Goal: Task Accomplishment & Management: Use online tool/utility

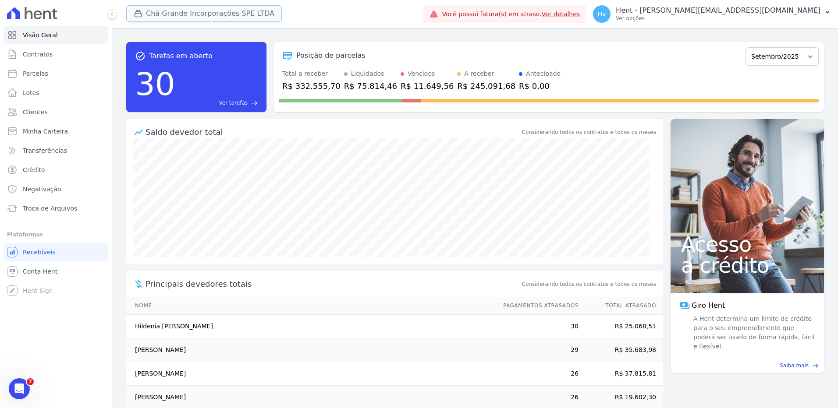
click at [176, 15] on button "Chã Grande Incorporações SPE LTDA" at bounding box center [204, 13] width 156 height 17
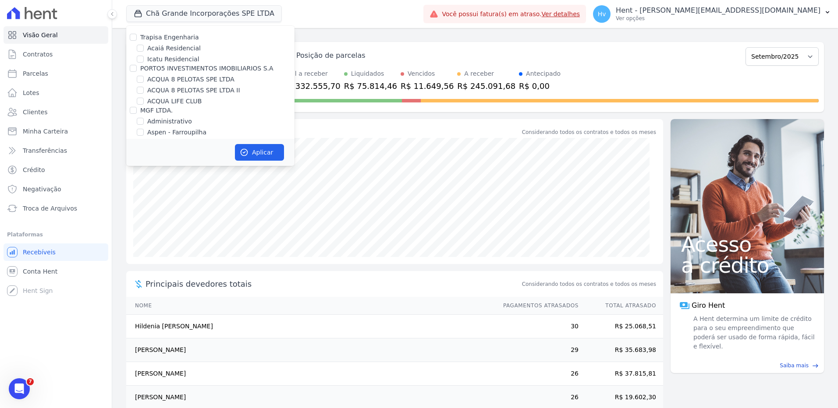
scroll to position [3305, 0]
click at [226, 162] on label "HARAS ROYAL RESIDENCE - [GEOGRAPHIC_DATA]" at bounding box center [220, 171] width 147 height 18
click at [144, 163] on input "HARAS ROYAL RESIDENCE - [GEOGRAPHIC_DATA]" at bounding box center [140, 166] width 7 height 7
checkbox input "true"
click at [259, 159] on button "Aplicar" at bounding box center [259, 152] width 49 height 17
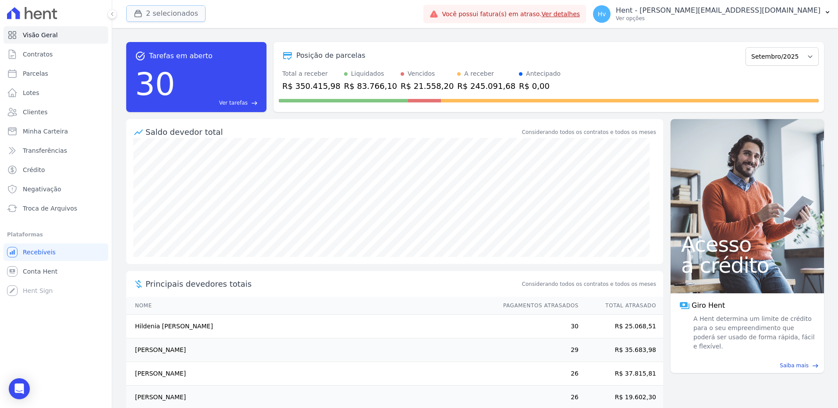
click at [174, 10] on button "2 selecionados" at bounding box center [165, 13] width 79 height 17
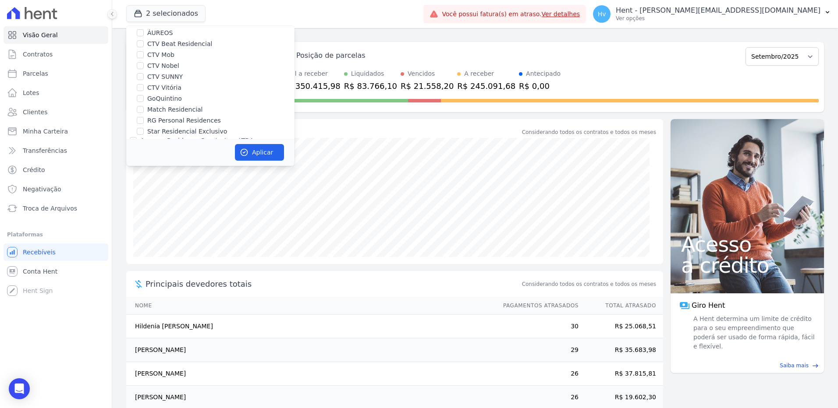
scroll to position [1923, 0]
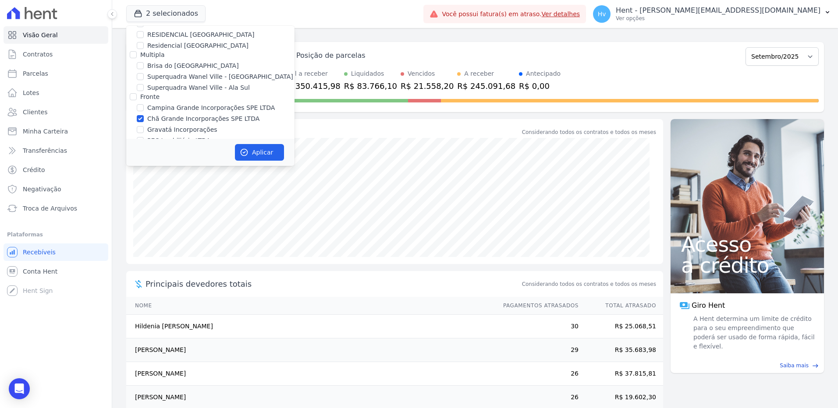
click at [218, 114] on label "Chã Grande Incorporações SPE LTDA" at bounding box center [203, 118] width 112 height 9
click at [144, 115] on input "Chã Grande Incorporações SPE LTDA" at bounding box center [140, 118] width 7 height 7
checkbox input "false"
click at [259, 151] on button "Aplicar" at bounding box center [259, 152] width 49 height 17
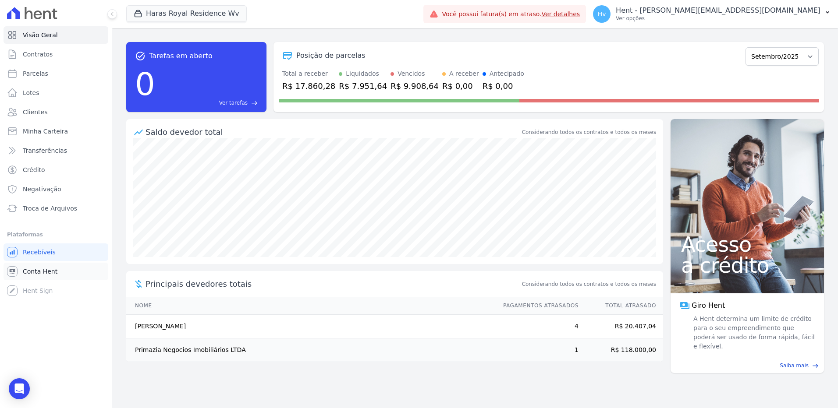
drag, startPoint x: 49, startPoint y: 268, endPoint x: 57, endPoint y: 265, distance: 8.2
click at [50, 268] on span "Conta Hent" at bounding box center [40, 271] width 35 height 9
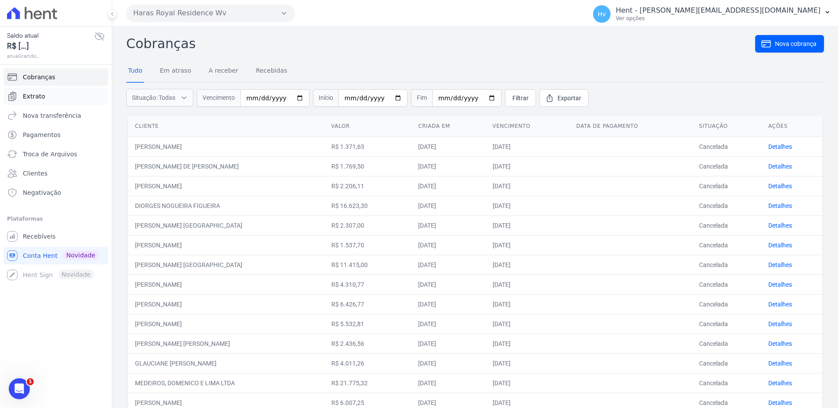
click at [50, 95] on link "Extrato" at bounding box center [56, 97] width 105 height 18
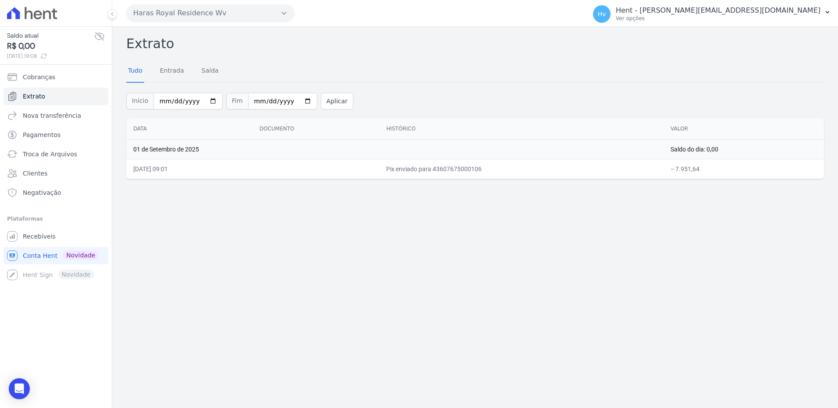
click at [279, 257] on div "Extrato Tudo Entrada [GEOGRAPHIC_DATA] Início [DATE] Fim [DATE] Aplicar Data Do…" at bounding box center [475, 218] width 726 height 382
click at [215, 7] on button "Haras Royal Residence Wv" at bounding box center [210, 13] width 168 height 18
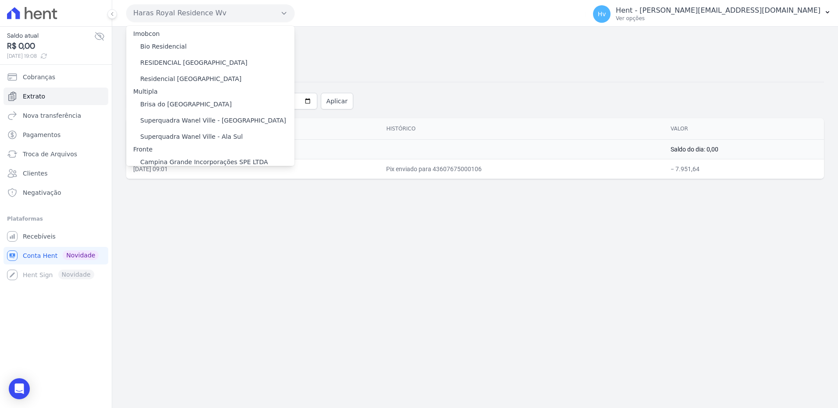
scroll to position [4442, 0]
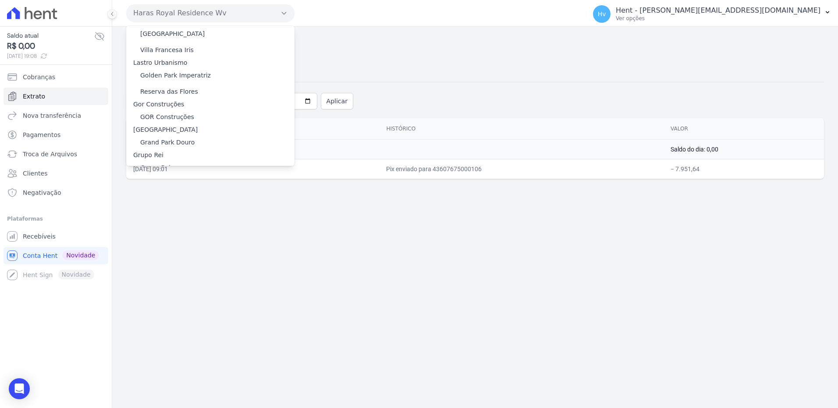
click at [191, 231] on label "HARAS ROYAL URBANISMO" at bounding box center [181, 235] width 82 height 9
click at [0, 0] on input "HARAS ROYAL URBANISMO" at bounding box center [0, 0] width 0 height 0
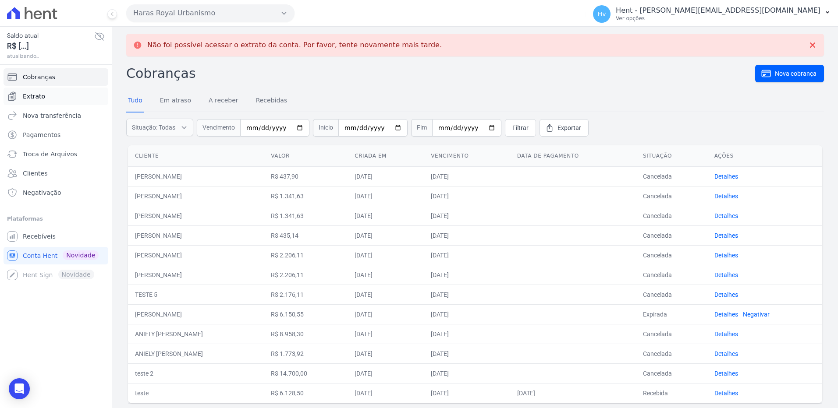
click at [32, 96] on span "Extrato" at bounding box center [34, 96] width 22 height 9
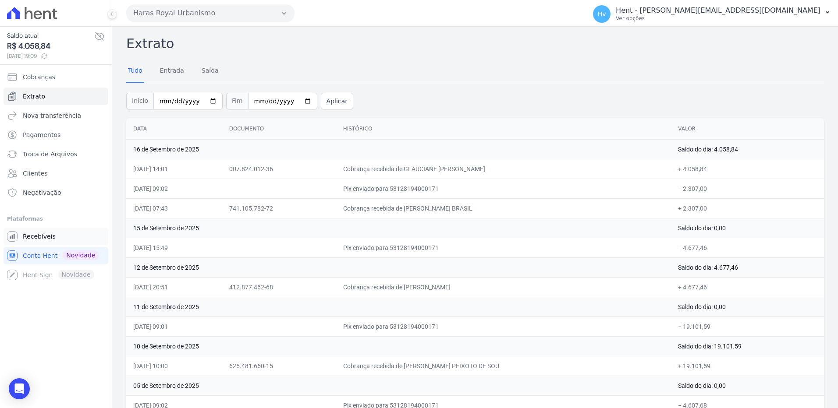
click at [40, 235] on span "Recebíveis" at bounding box center [39, 236] width 33 height 9
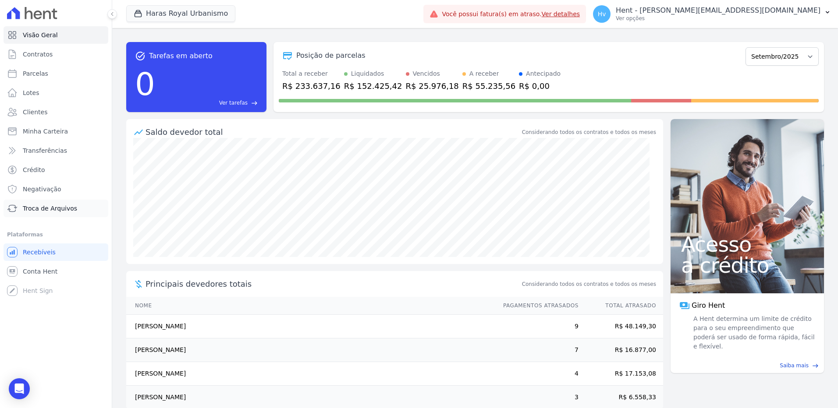
click at [53, 207] on span "Troca de Arquivos" at bounding box center [50, 208] width 54 height 9
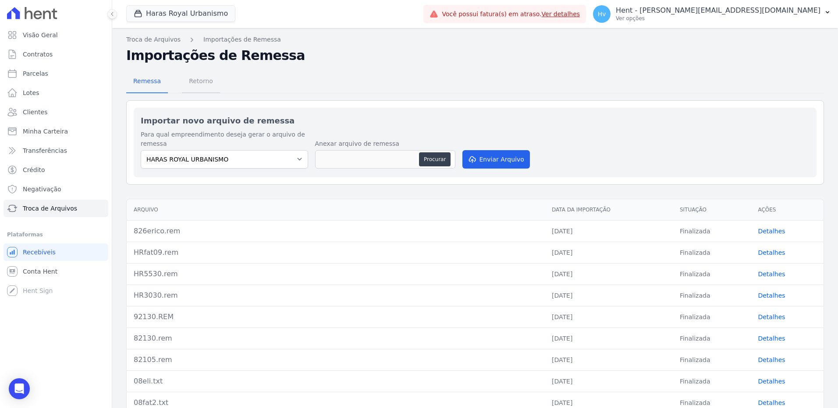
click at [204, 84] on span "Retorno" at bounding box center [201, 81] width 35 height 18
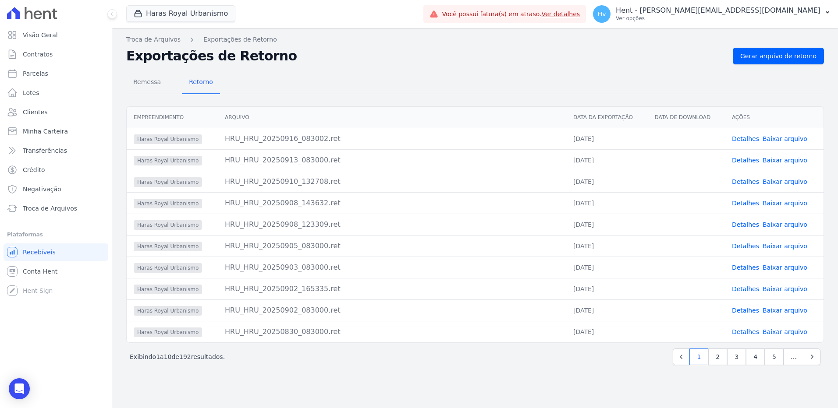
click at [776, 141] on link "Baixar arquivo" at bounding box center [785, 138] width 45 height 7
click at [38, 275] on span "Conta Hent" at bounding box center [40, 271] width 35 height 9
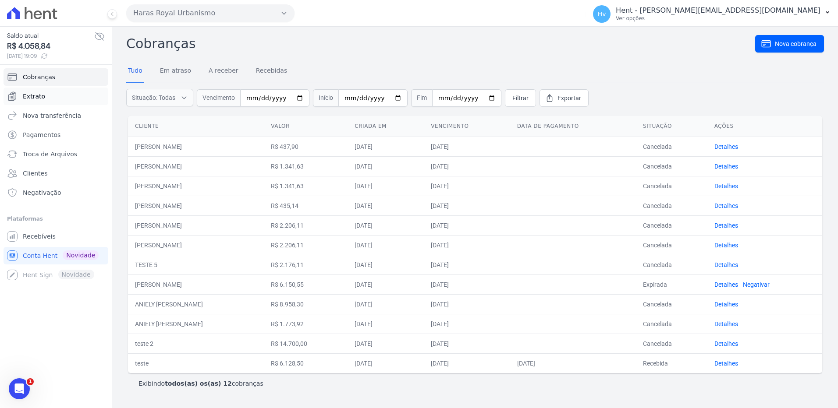
click at [41, 95] on span "Extrato" at bounding box center [34, 96] width 22 height 9
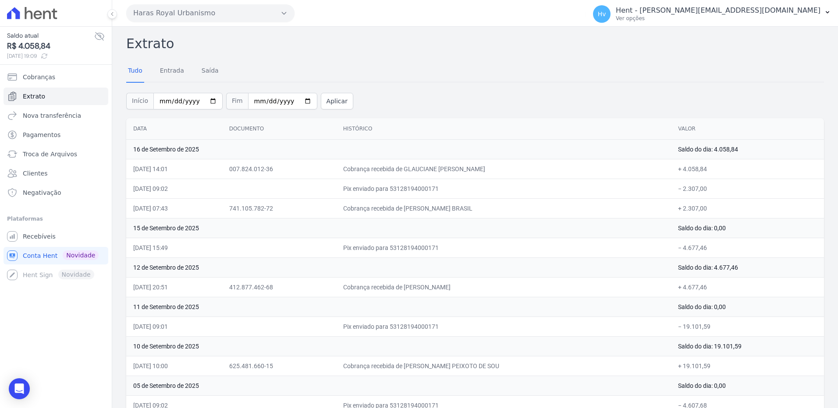
drag, startPoint x: 196, startPoint y: 166, endPoint x: 261, endPoint y: 174, distance: 65.8
click at [261, 174] on tr "[DATE] 14:01 007.824.012-36 Cobrança recebida de GLAUCIANE [PERSON_NAME] + 4.05…" at bounding box center [475, 169] width 698 height 20
click at [47, 236] on span "Recebíveis" at bounding box center [39, 236] width 33 height 9
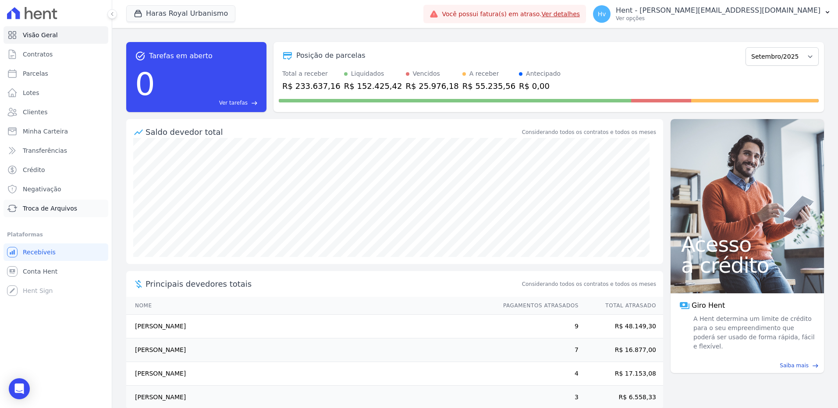
click at [49, 209] on span "Troca de Arquivos" at bounding box center [50, 208] width 54 height 9
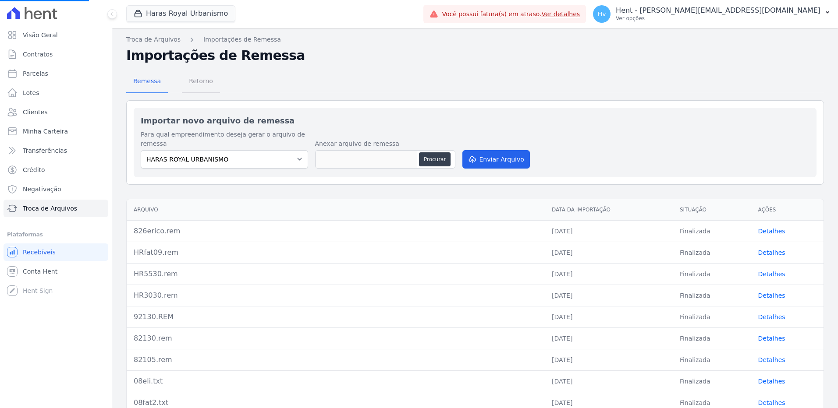
click at [202, 80] on span "Retorno" at bounding box center [201, 81] width 35 height 18
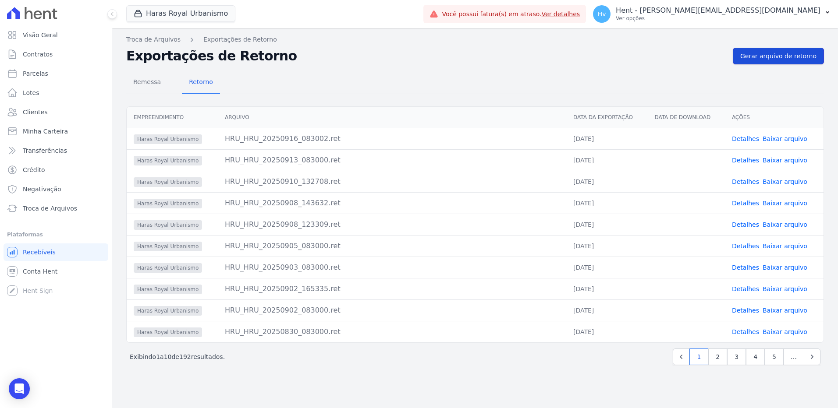
click at [787, 57] on span "Gerar arquivo de retorno" at bounding box center [778, 56] width 76 height 9
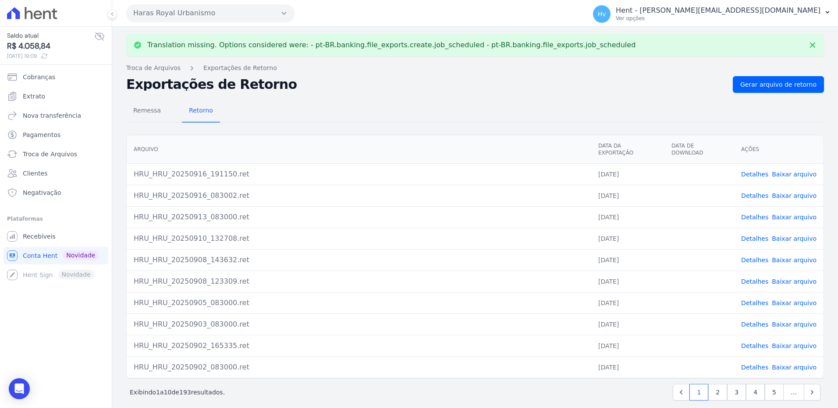
click at [776, 171] on link "Baixar arquivo" at bounding box center [794, 174] width 45 height 7
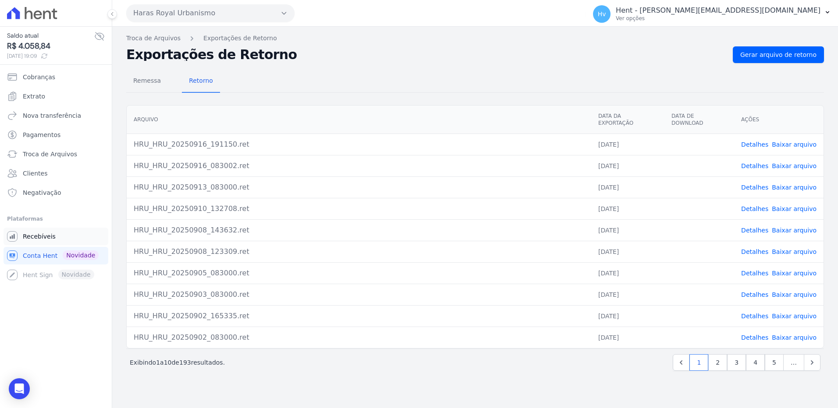
click at [36, 237] on span "Recebíveis" at bounding box center [39, 236] width 33 height 9
click at [33, 94] on span "Extrato" at bounding box center [34, 96] width 22 height 9
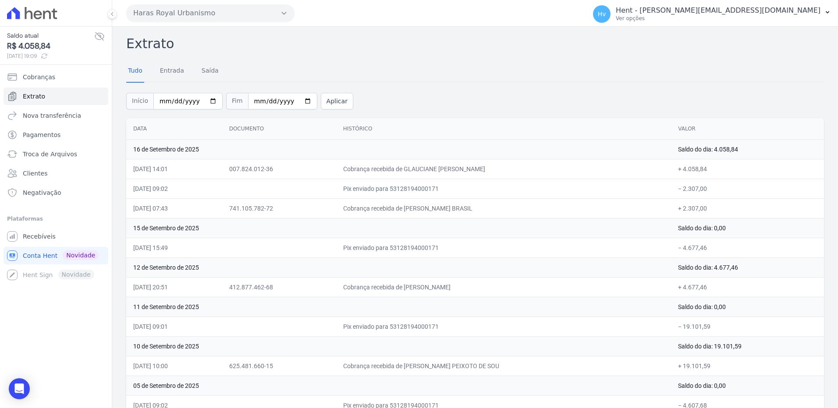
drag, startPoint x: 723, startPoint y: 172, endPoint x: 688, endPoint y: 169, distance: 35.6
click at [688, 169] on td "+ 4.058,84" at bounding box center [747, 169] width 153 height 20
copy td "4.058,84"
click at [145, 14] on button "Haras Royal Urbanismo" at bounding box center [210, 13] width 168 height 18
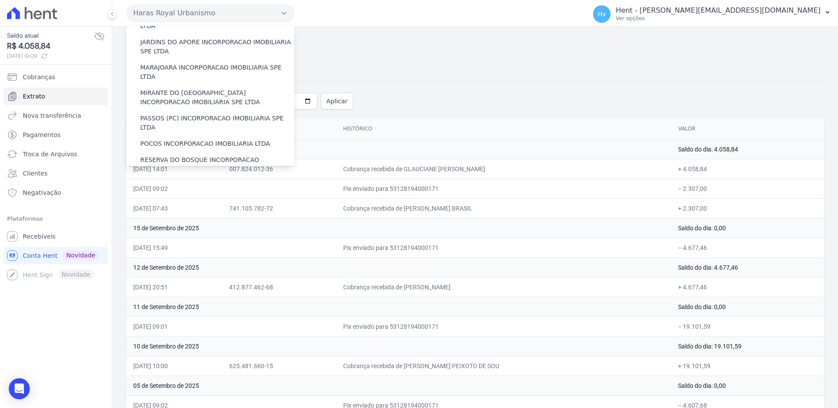
scroll to position [7153, 0]
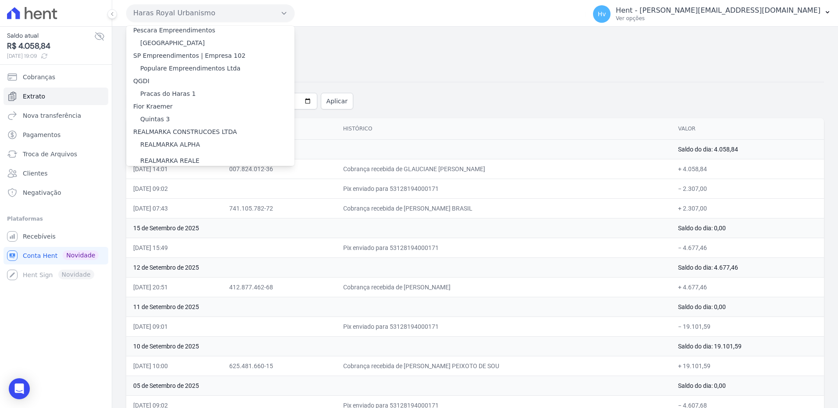
click at [195, 224] on label "Reserva [GEOGRAPHIC_DATA]" at bounding box center [185, 228] width 91 height 9
click at [0, 0] on input "Reserva [GEOGRAPHIC_DATA]" at bounding box center [0, 0] width 0 height 0
